Goal: Check status: Check status

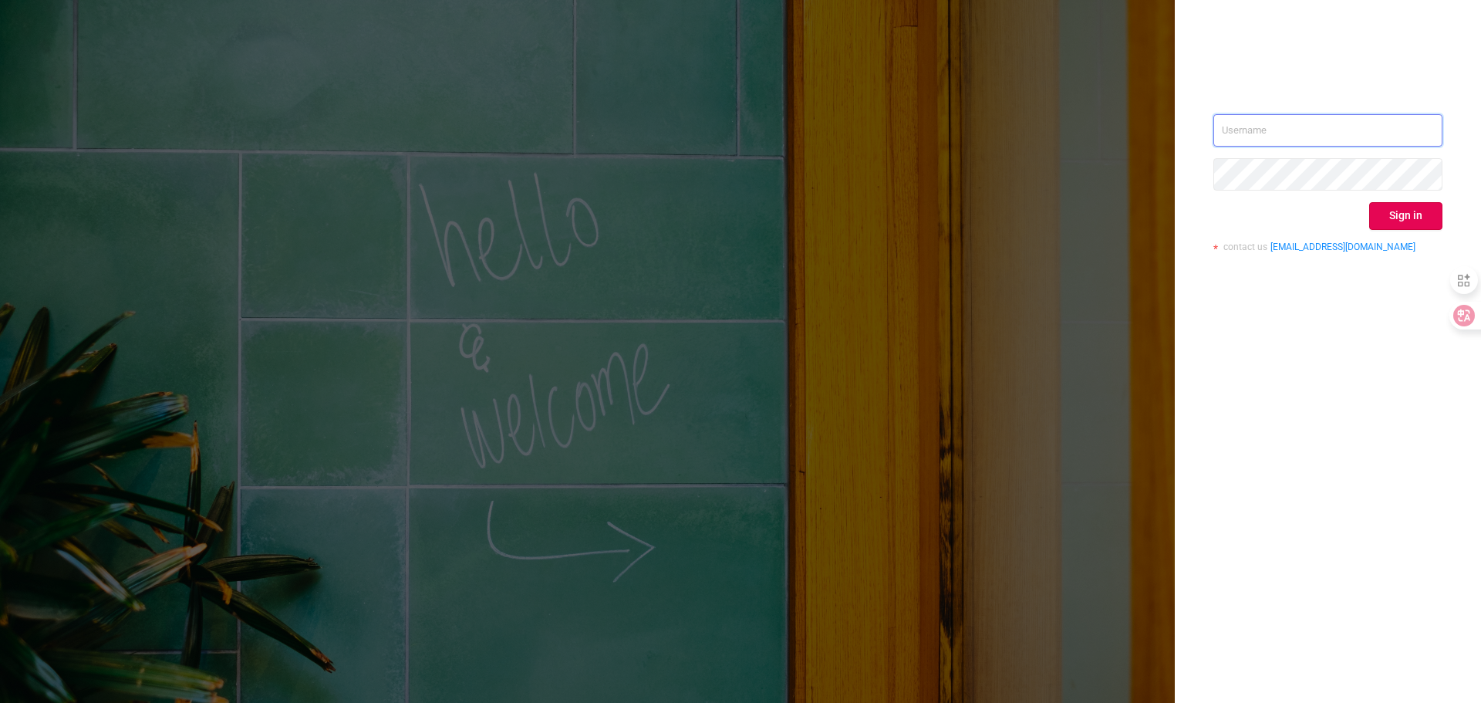
type input "[PERSON_NAME][EMAIL_ADDRESS][DOMAIN_NAME]"
click at [1387, 219] on button "Sign in" at bounding box center [1405, 216] width 73 height 28
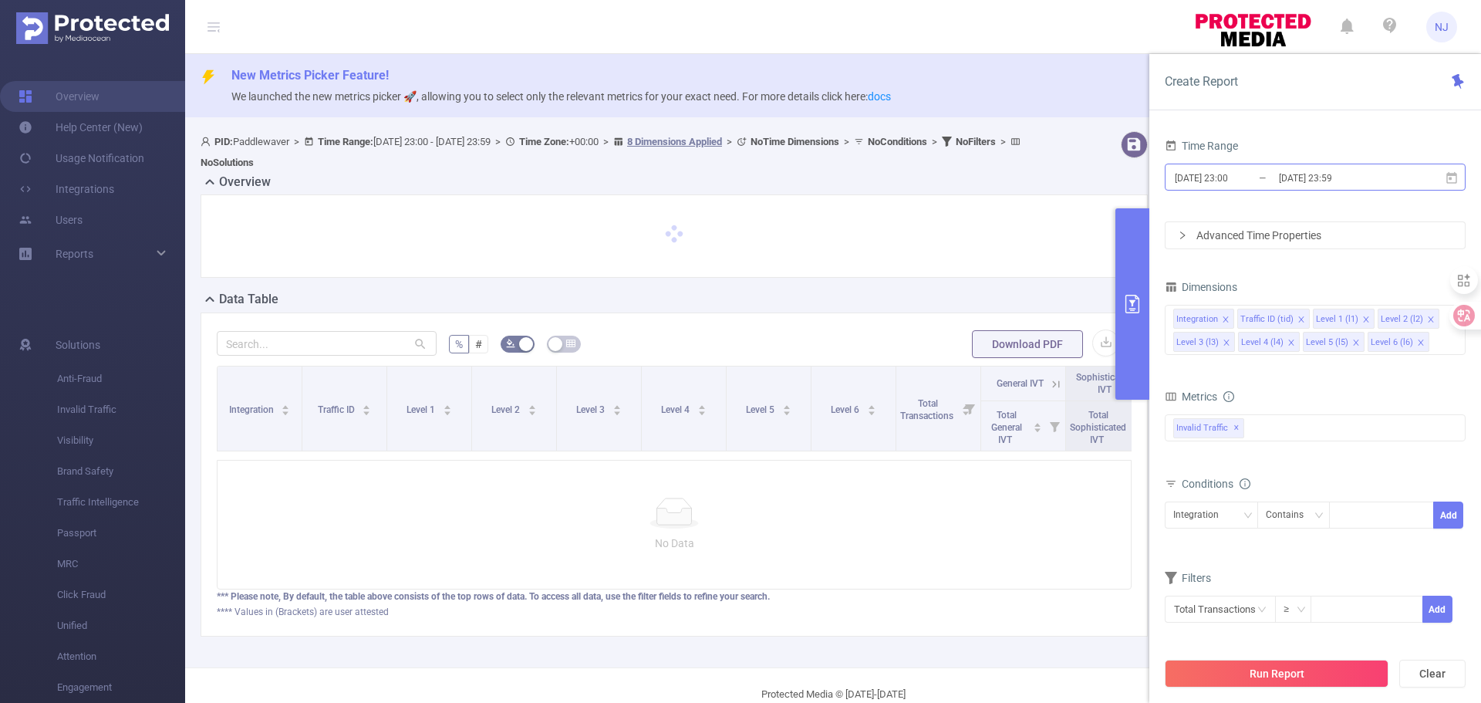
click at [1219, 179] on input "[DATE] 23:00" at bounding box center [1235, 177] width 125 height 21
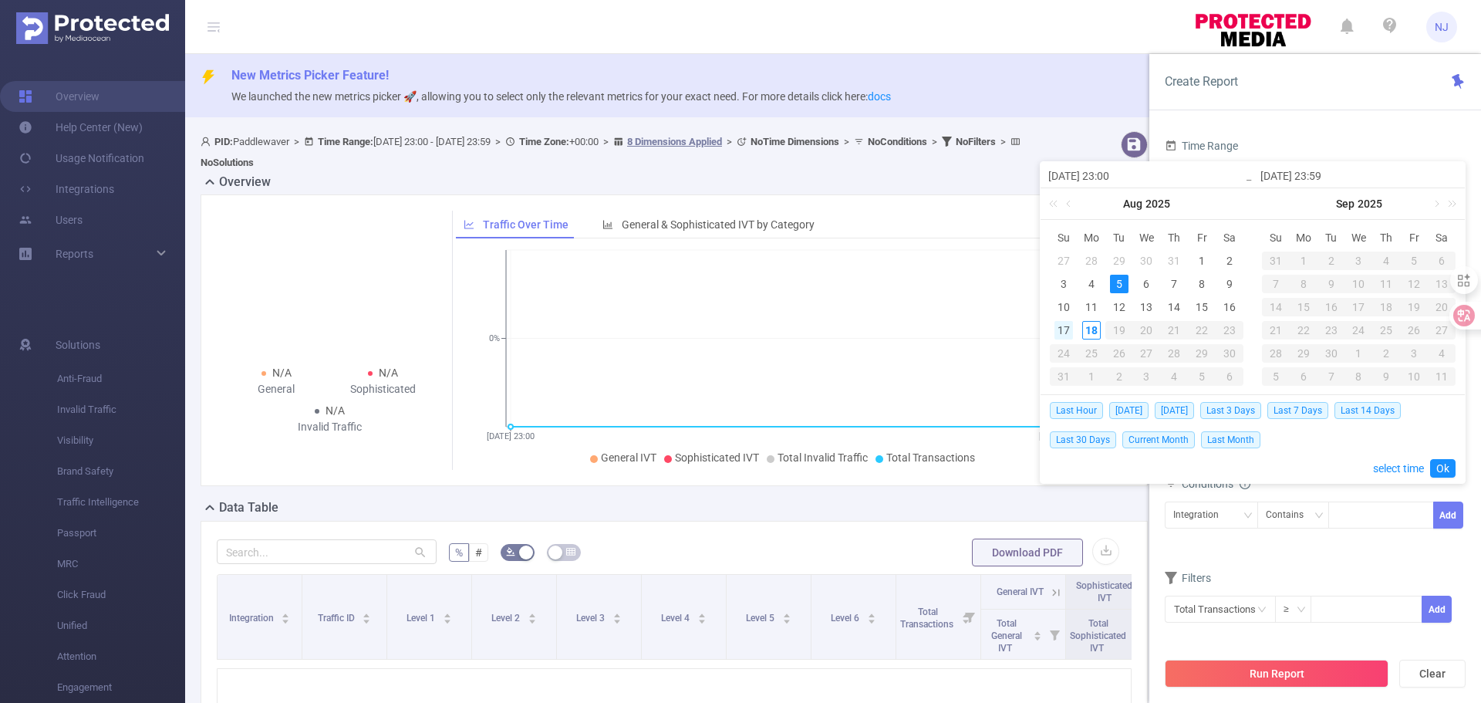
click at [1066, 330] on div "17" at bounding box center [1063, 330] width 19 height 19
type input "[DATE] 23:00"
type input "[DATE] 23:59"
type input "[DATE] 23:00"
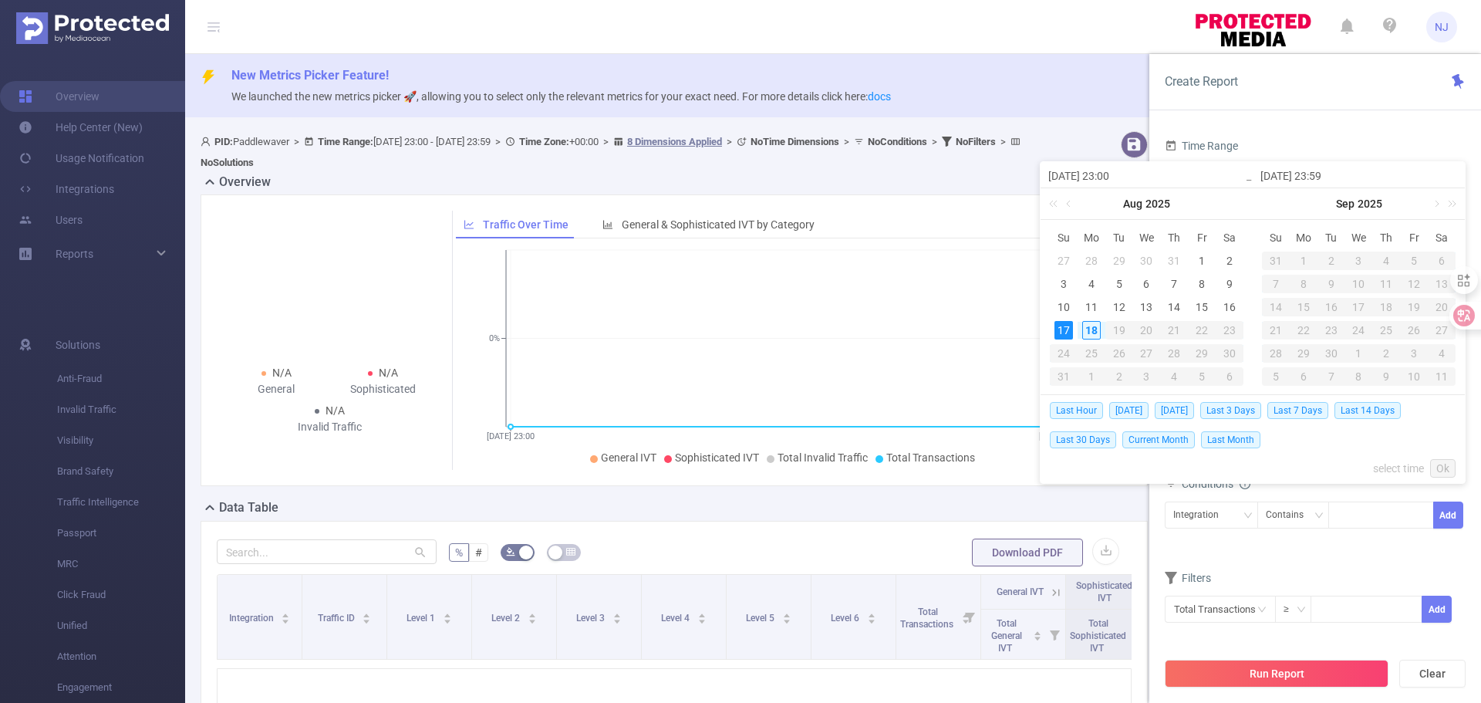
type input "[DATE] 23:59"
click at [1125, 172] on input "[DATE] 23:00" at bounding box center [1146, 176] width 197 height 19
click at [1383, 467] on link "select time" at bounding box center [1398, 467] width 51 height 29
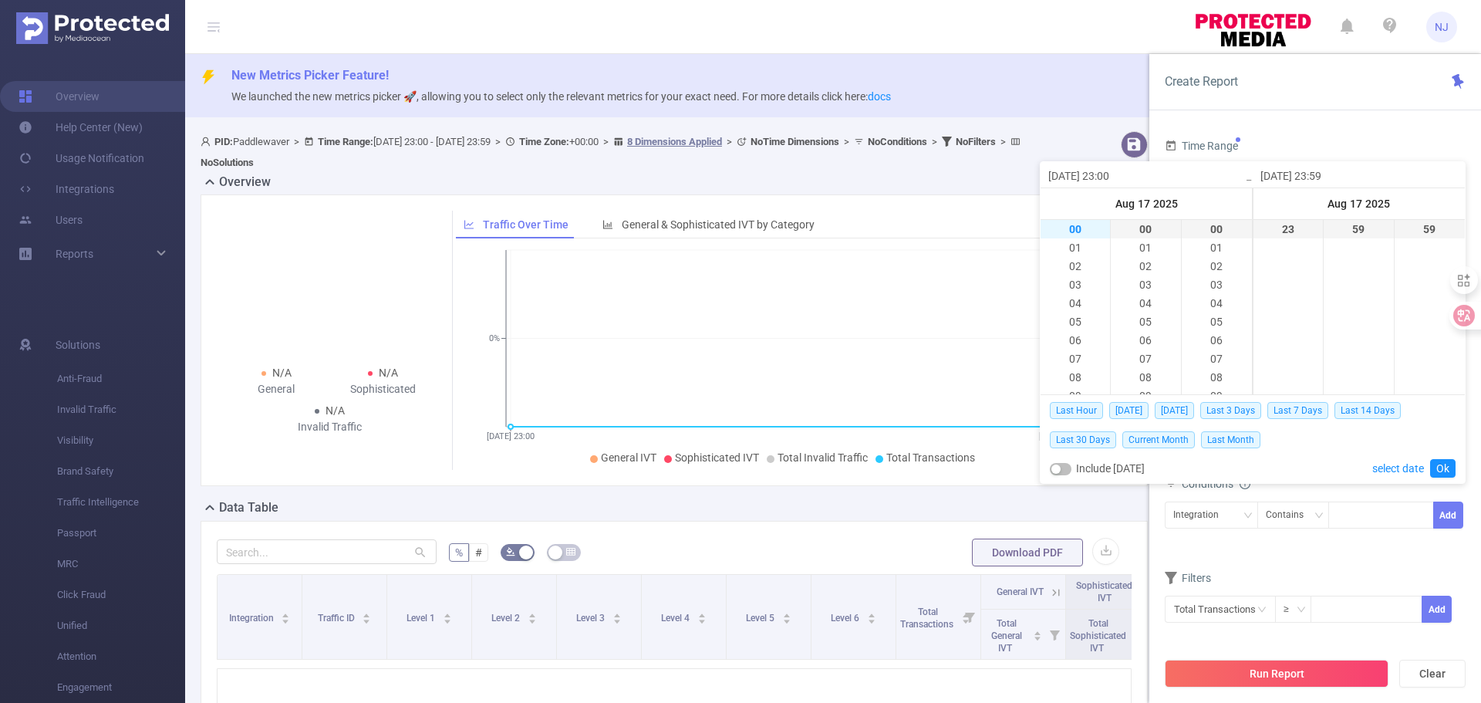
click at [1079, 222] on li "00" at bounding box center [1074, 229] width 69 height 19
type input "[DATE] 00:00"
click at [1440, 471] on link "Ok" at bounding box center [1442, 468] width 25 height 19
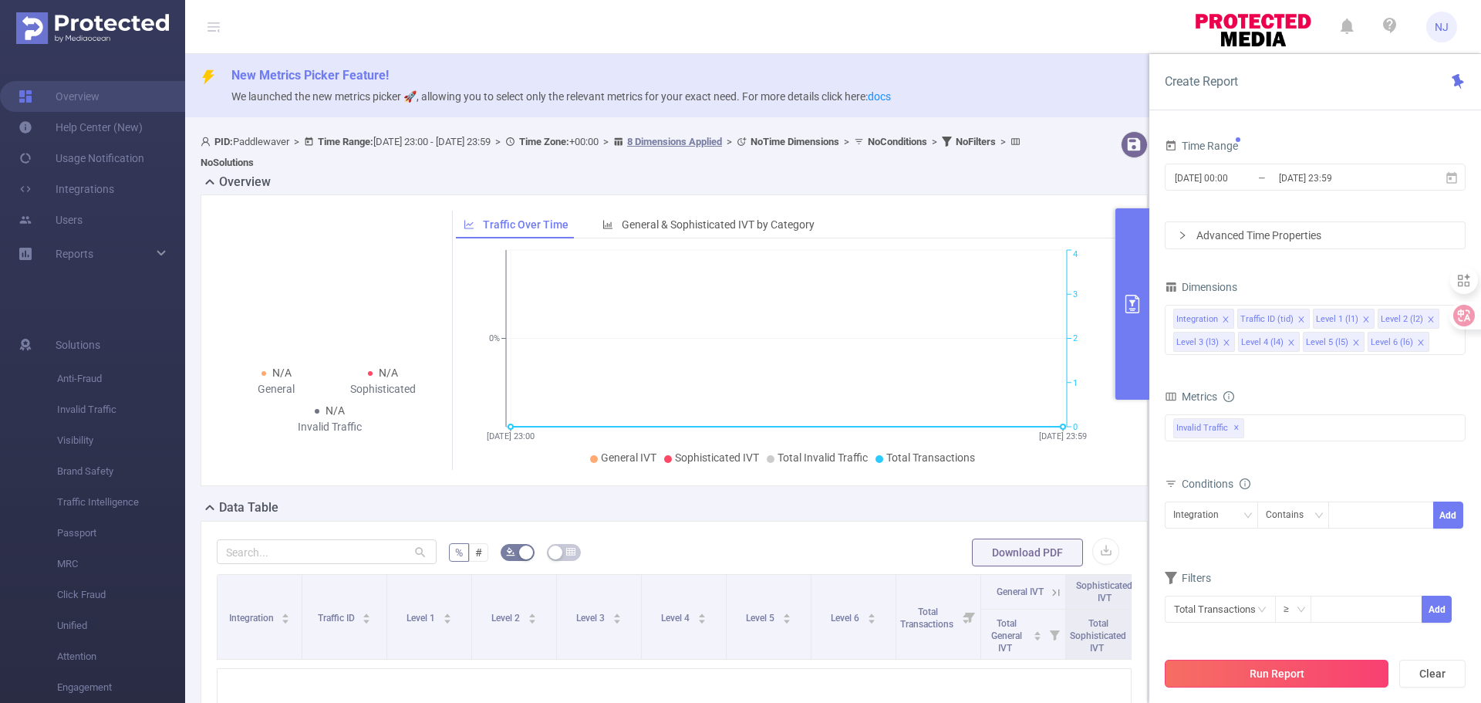
click at [1335, 674] on button "Run Report" at bounding box center [1276, 673] width 224 height 28
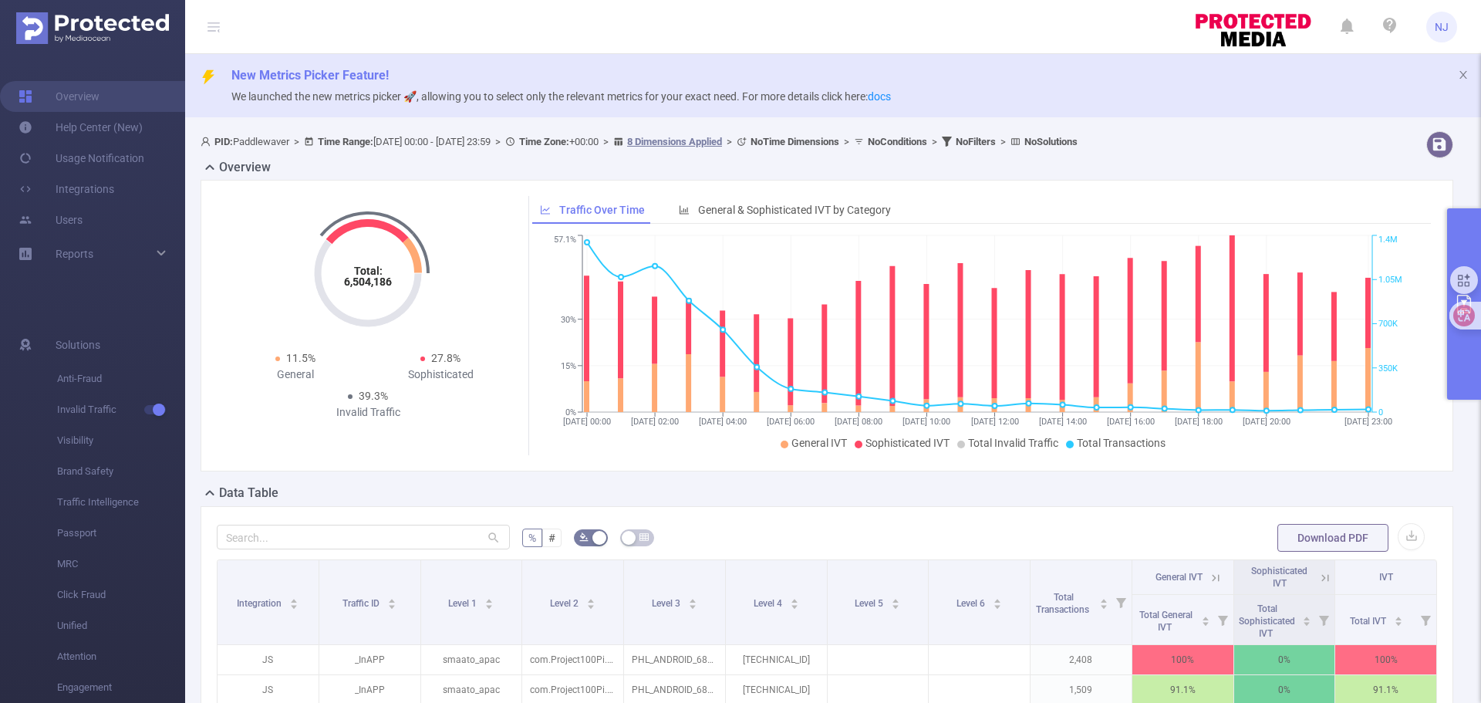
click at [1462, 349] on button "primary" at bounding box center [1464, 303] width 34 height 191
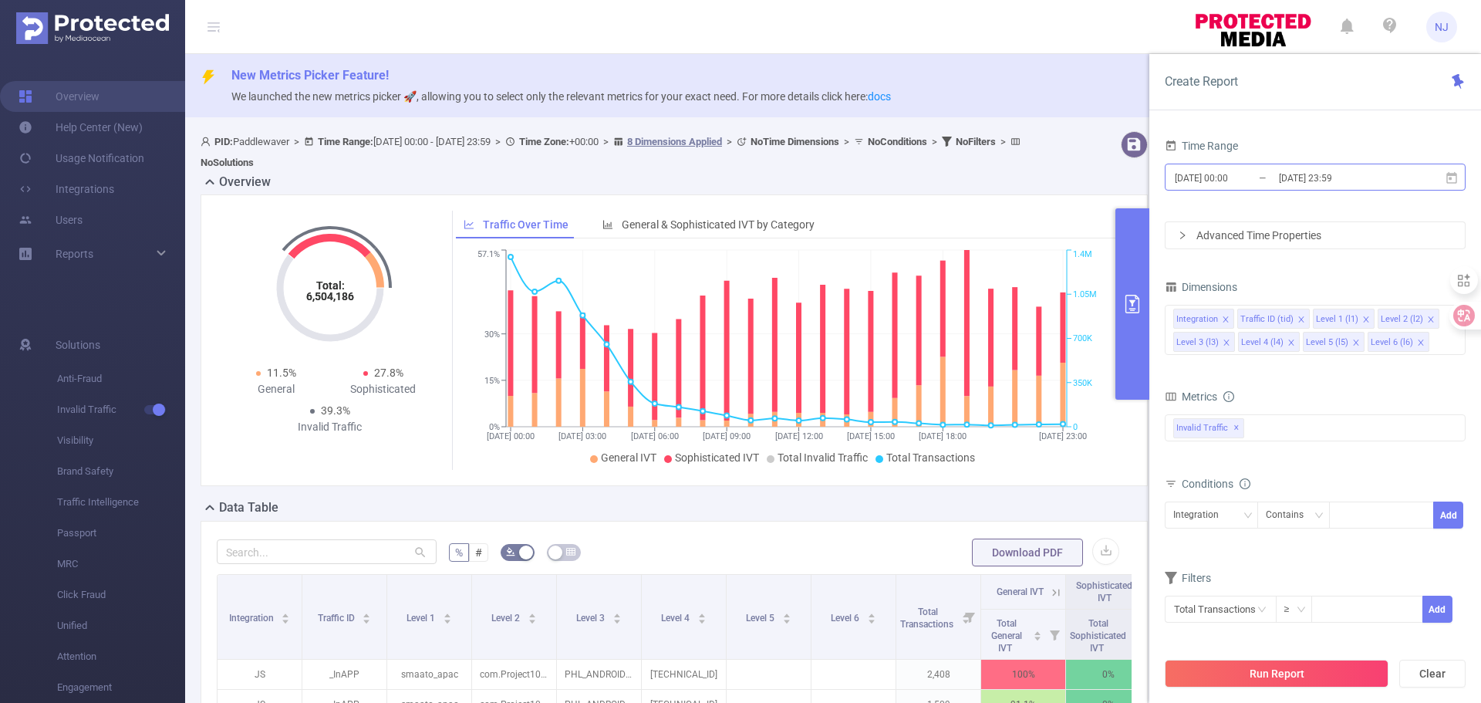
click at [1255, 174] on input "[DATE] 00:00" at bounding box center [1235, 177] width 125 height 21
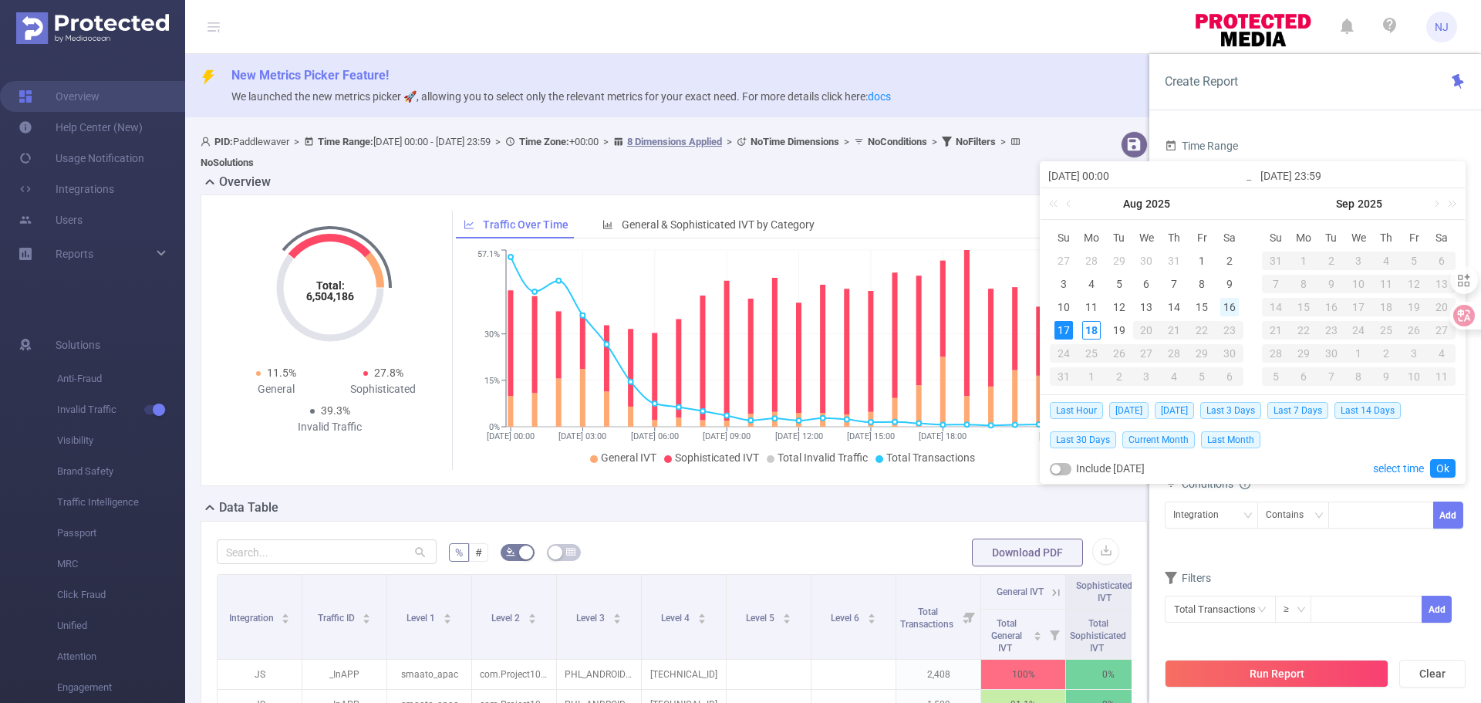
click at [1235, 306] on div "16" at bounding box center [1229, 307] width 19 height 19
type input "[DATE] 00:00"
type input "[DATE] 23:59"
type input "[DATE] 00:00"
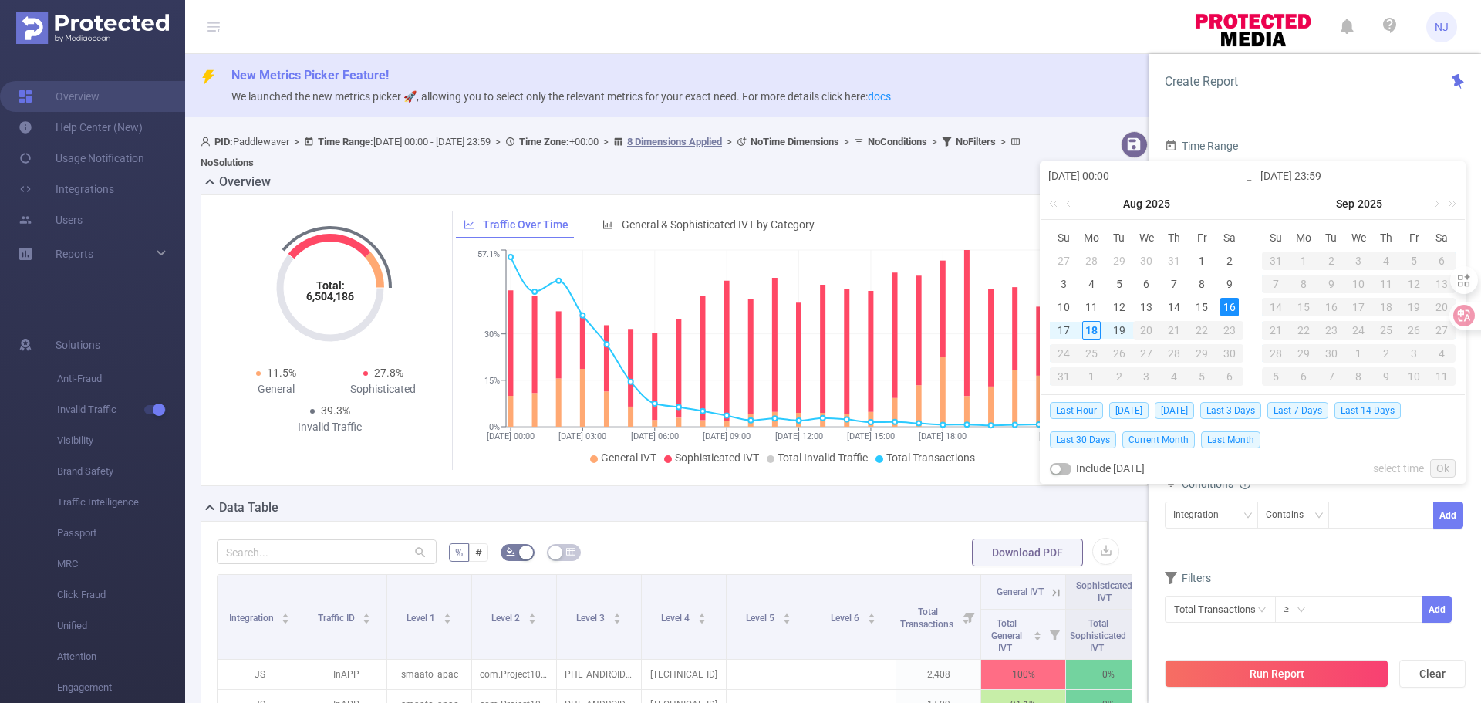
type input "[DATE] 23:59"
click at [1443, 469] on link "Ok" at bounding box center [1442, 468] width 25 height 19
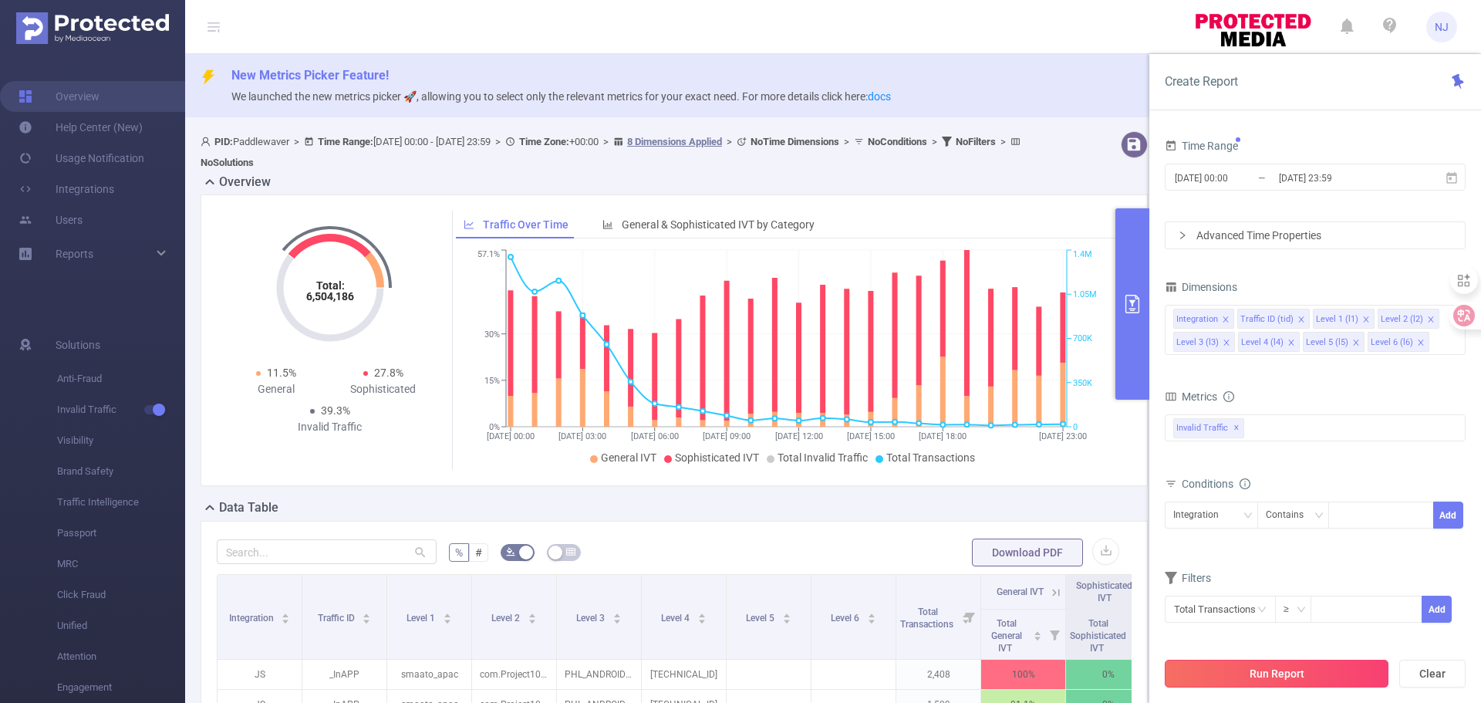
click at [1273, 665] on button "Run Report" at bounding box center [1276, 673] width 224 height 28
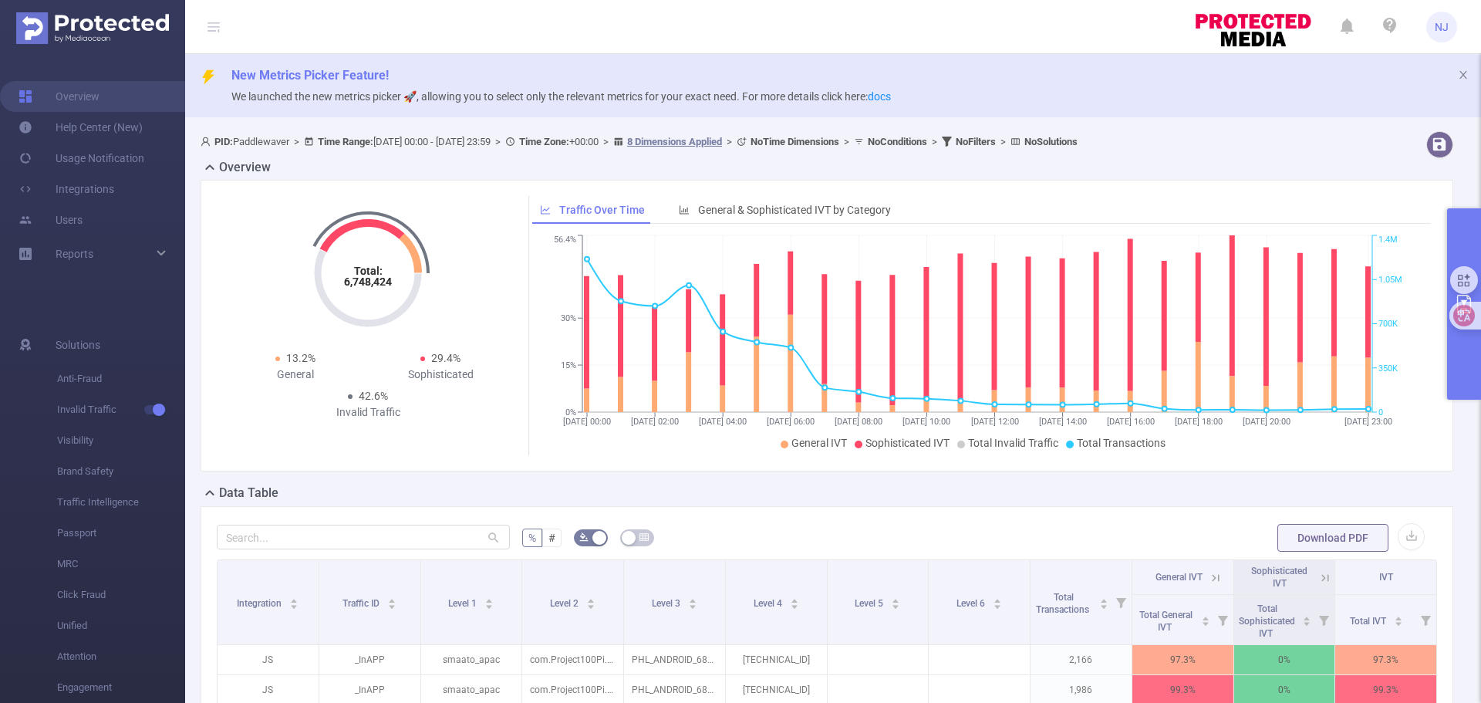
click at [1467, 363] on button "primary" at bounding box center [1464, 303] width 34 height 191
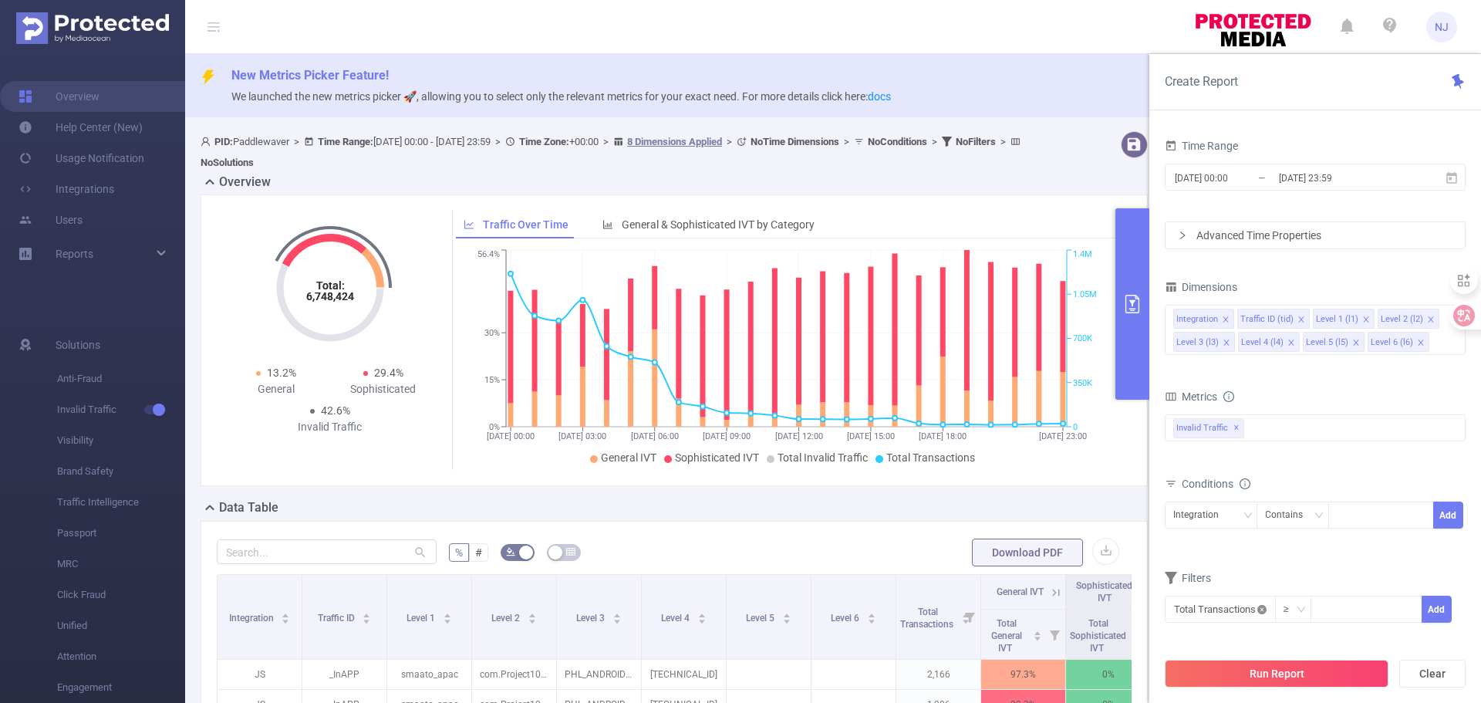
click at [1261, 611] on icon "icon: close-circle" at bounding box center [1261, 609] width 9 height 9
click at [1132, 304] on icon "primary" at bounding box center [1132, 304] width 14 height 19
